Goal: Task Accomplishment & Management: Complete application form

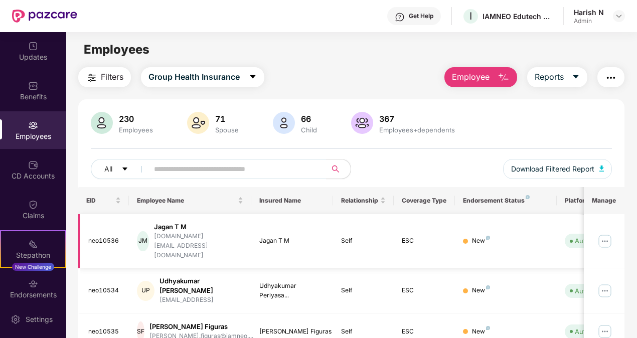
click at [605, 233] on img at bounding box center [605, 241] width 16 height 16
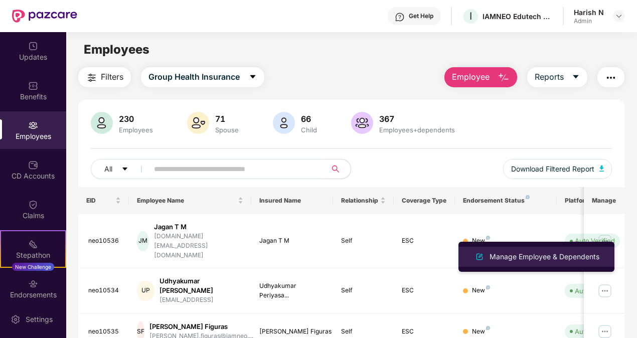
click at [565, 251] on div "Manage Employee & Dependents" at bounding box center [545, 256] width 114 height 11
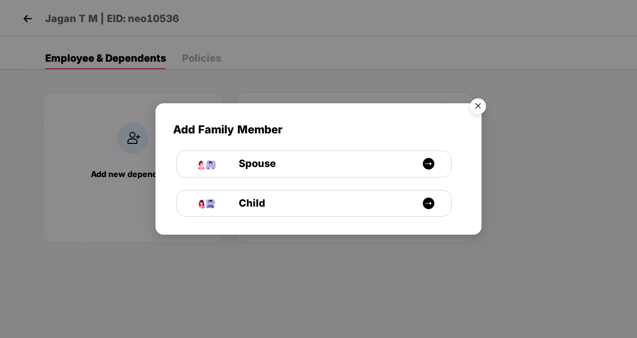
click at [478, 108] on img "Close" at bounding box center [478, 108] width 28 height 28
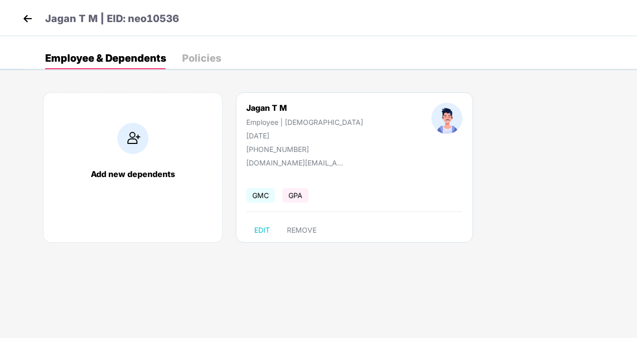
click at [26, 20] on img at bounding box center [27, 18] width 15 height 15
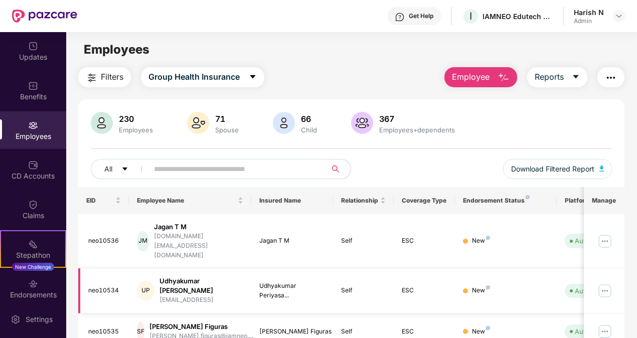
scroll to position [1, 0]
click at [23, 117] on div "Employees" at bounding box center [33, 130] width 66 height 38
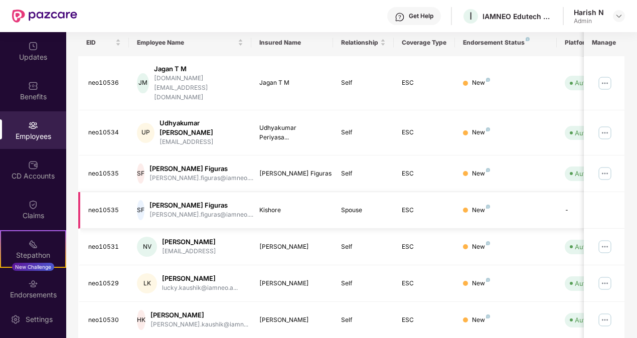
scroll to position [0, 0]
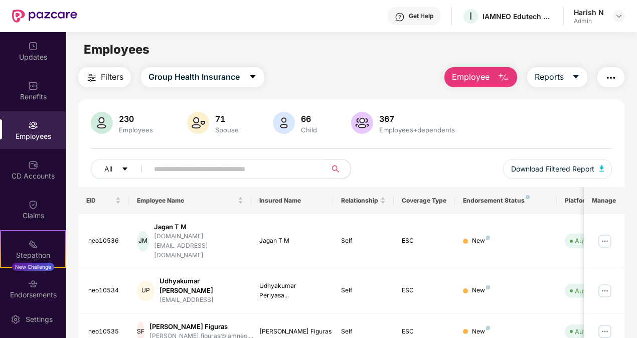
click at [484, 82] on span "Employee" at bounding box center [471, 77] width 38 height 13
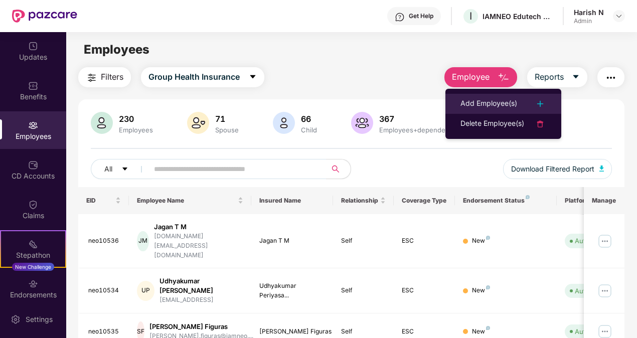
click at [481, 98] on div "Add Employee(s)" at bounding box center [489, 104] width 57 height 12
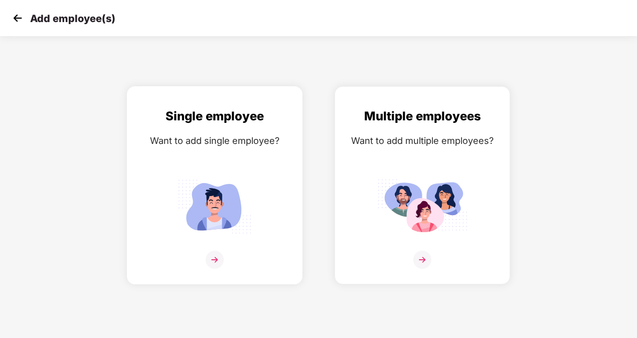
click at [211, 262] on img at bounding box center [215, 260] width 18 height 18
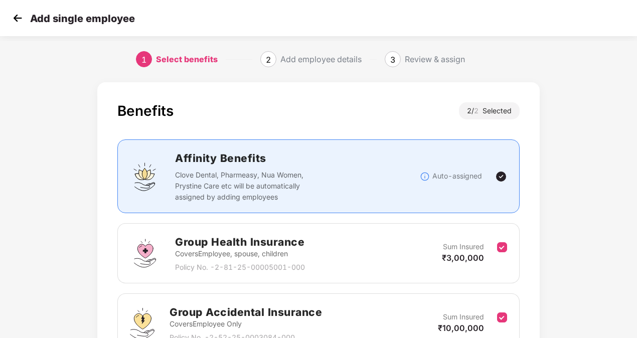
click at [17, 20] on img at bounding box center [17, 18] width 15 height 15
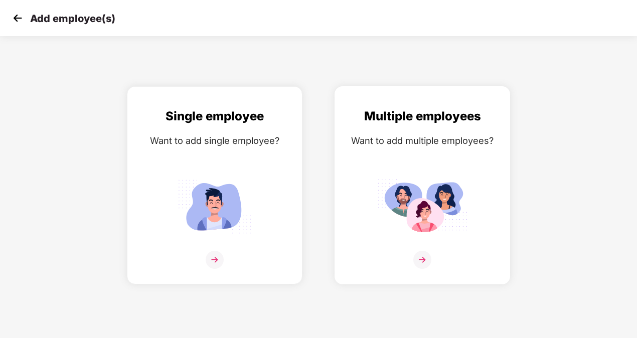
click at [422, 258] on img at bounding box center [423, 260] width 18 height 18
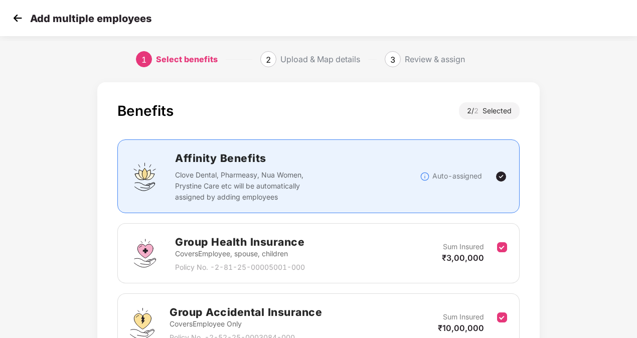
scroll to position [102, 0]
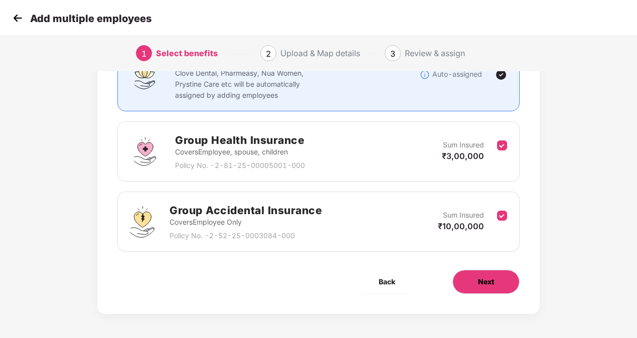
click at [500, 284] on button "Next" at bounding box center [486, 282] width 67 height 24
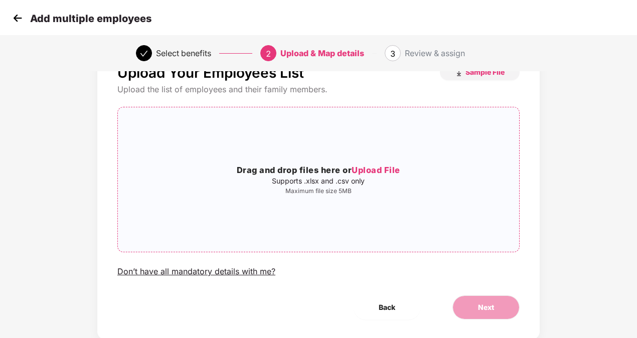
scroll to position [0, 0]
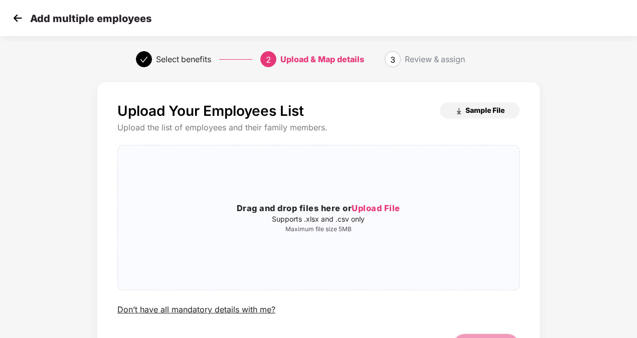
click at [494, 105] on span "Sample File" at bounding box center [485, 110] width 39 height 10
click at [373, 210] on span "Upload File" at bounding box center [376, 208] width 49 height 10
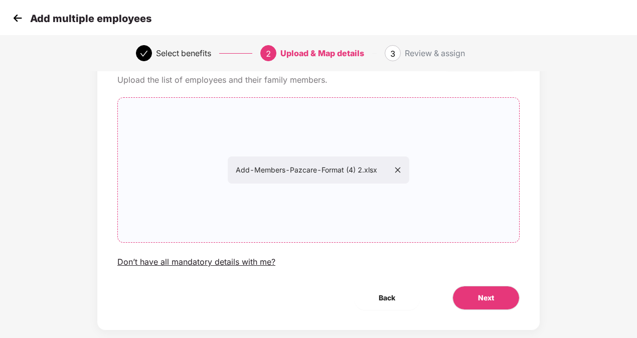
scroll to position [48, 0]
click at [496, 295] on button "Next" at bounding box center [486, 298] width 67 height 24
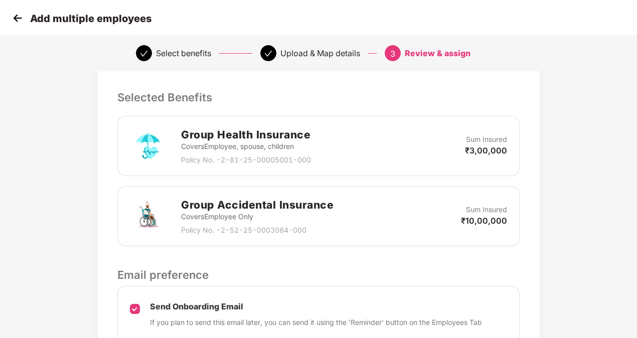
scroll to position [398, 0]
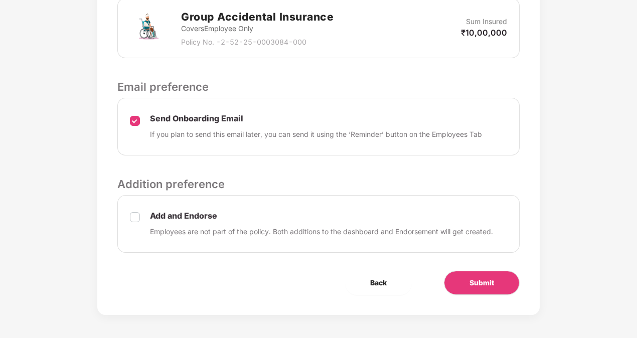
click at [141, 215] on div "Add and Endorse Employees are not part of the policy. Both additions to the das…" at bounding box center [318, 224] width 402 height 58
click at [471, 286] on span "Submit" at bounding box center [482, 283] width 25 height 11
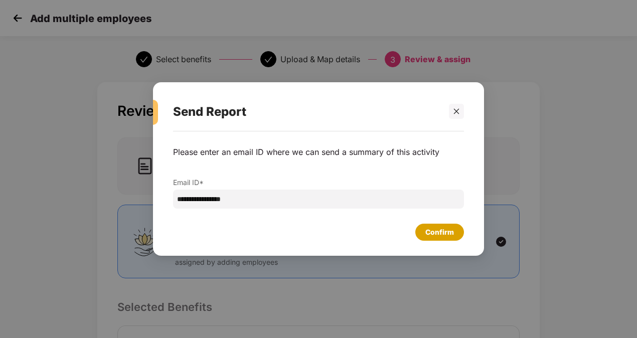
click at [428, 230] on div "Confirm" at bounding box center [440, 232] width 29 height 11
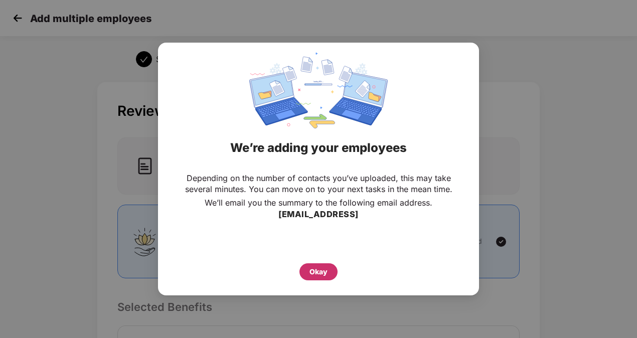
click at [314, 271] on div "Okay" at bounding box center [319, 271] width 18 height 11
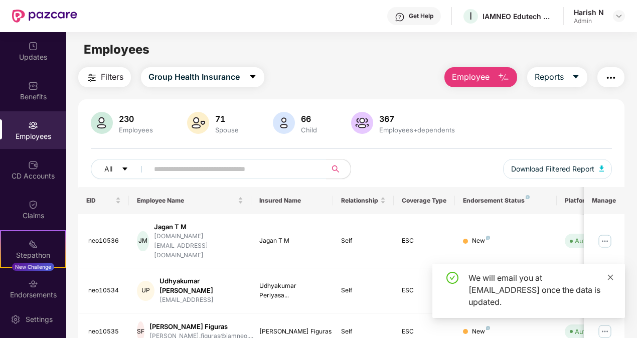
click at [609, 280] on icon "close" at bounding box center [610, 277] width 7 height 7
